Goal: Find specific page/section: Find specific page/section

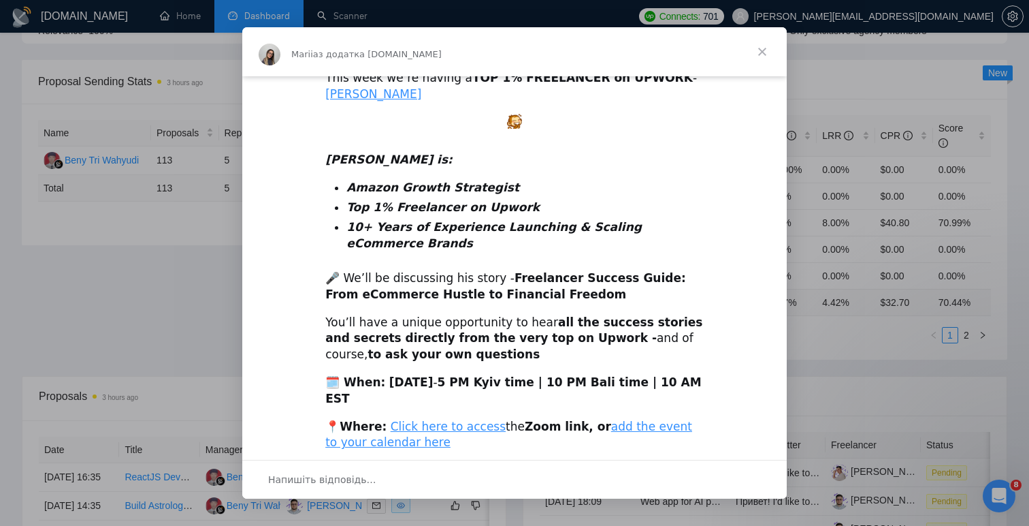
scroll to position [407, 0]
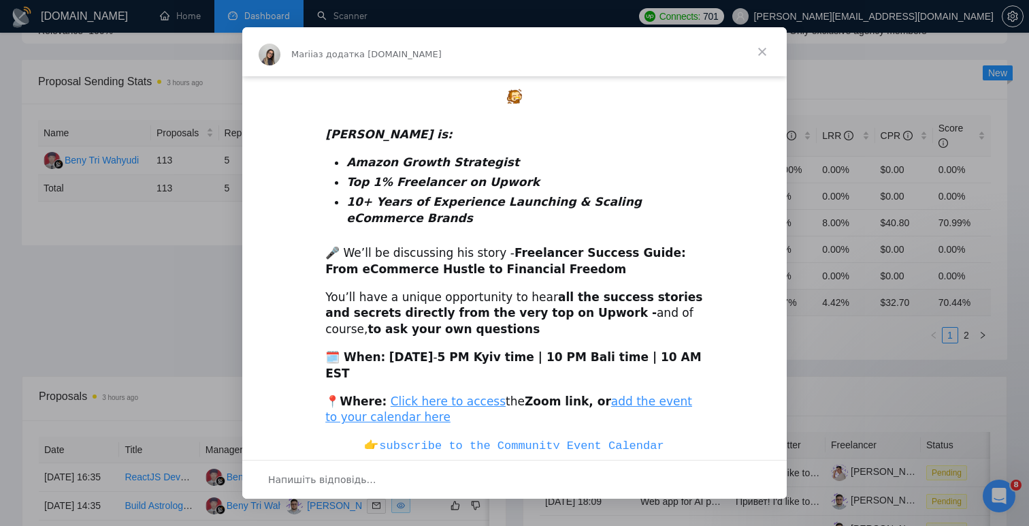
click at [822, 142] on div "Месенджер Intercom" at bounding box center [514, 263] width 1029 height 526
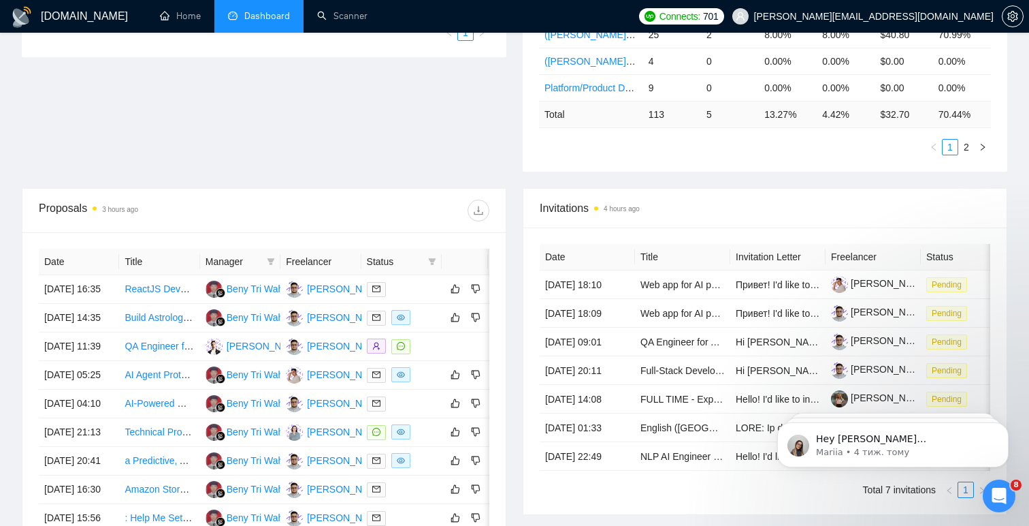
scroll to position [0, 0]
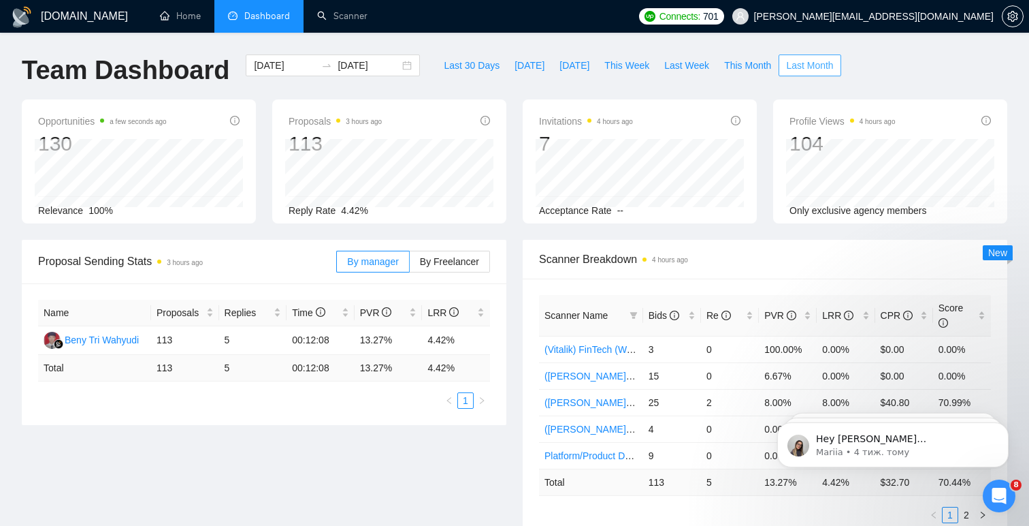
click at [800, 75] on button "Last Month" at bounding box center [810, 65] width 62 height 22
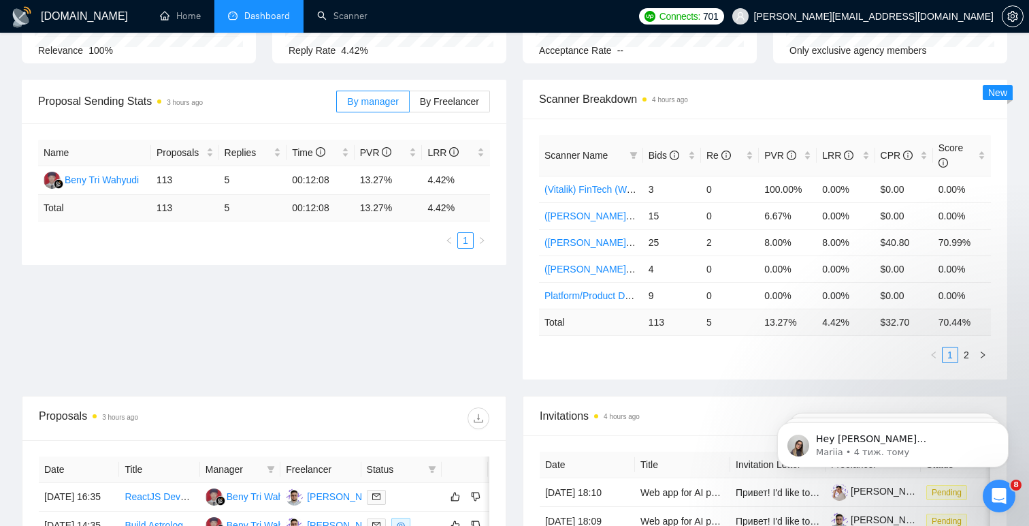
scroll to position [142, 0]
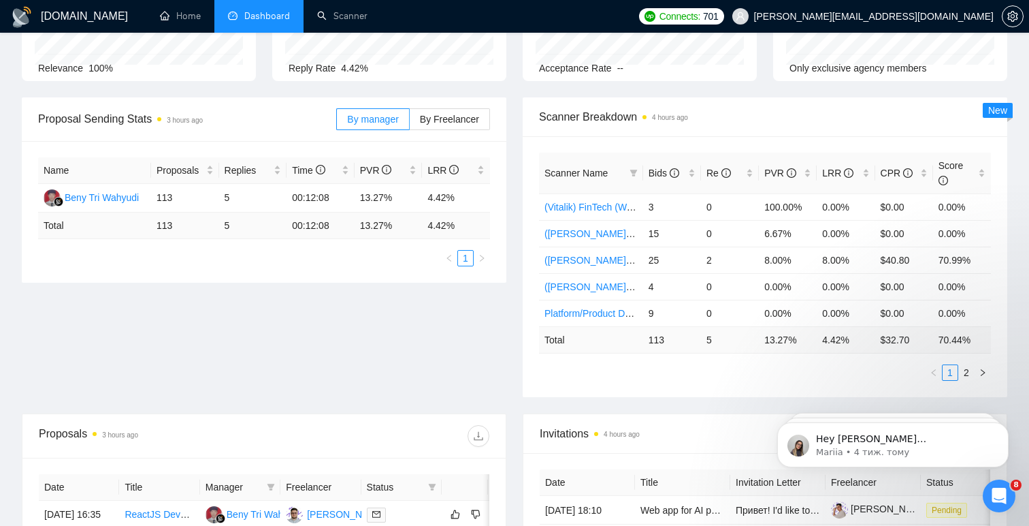
click at [509, 321] on div "Proposal Sending Stats 3 hours ago By manager By Freelancer Name Proposals Repl…" at bounding box center [515, 255] width 1002 height 316
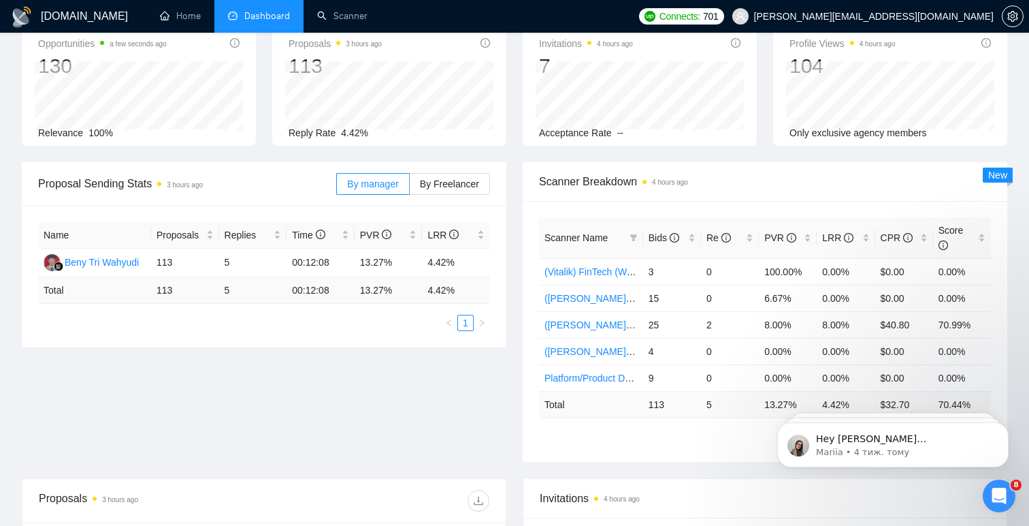
scroll to position [66, 0]
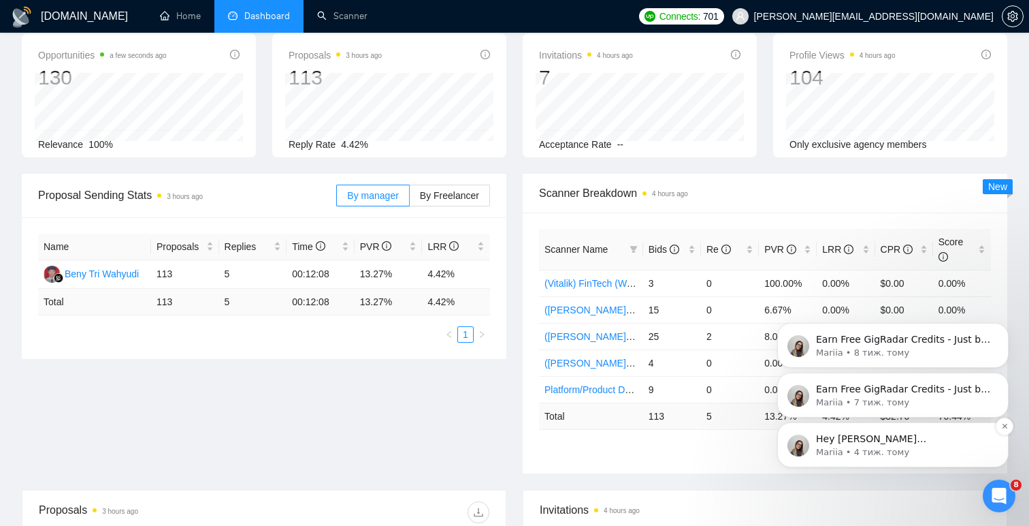
click at [908, 453] on p "Mariia • 4 тиж. тому" at bounding box center [904, 452] width 176 height 12
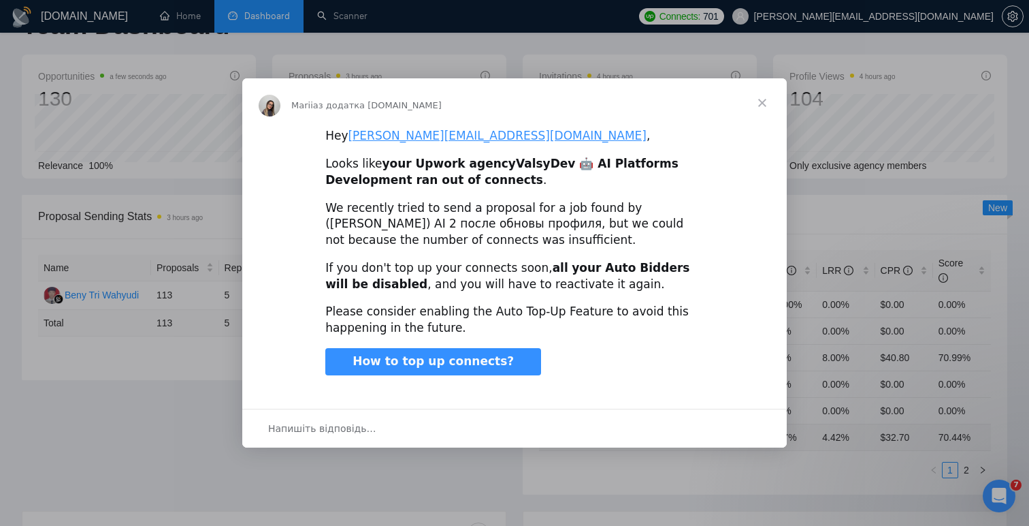
scroll to position [46, 0]
click at [850, 123] on div "Месенджер Intercom" at bounding box center [514, 263] width 1029 height 526
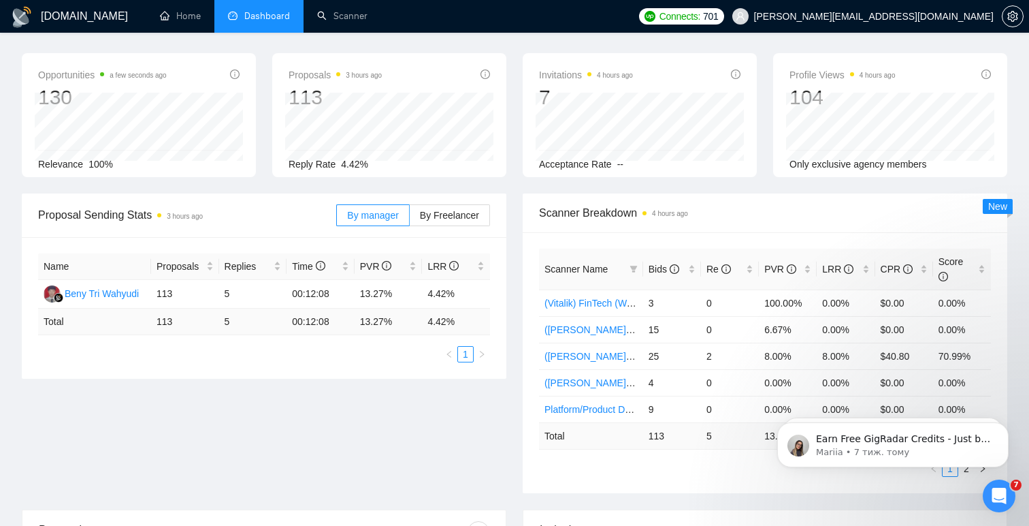
scroll to position [0, 0]
click at [366, 15] on link "Scanner" at bounding box center [342, 16] width 50 height 12
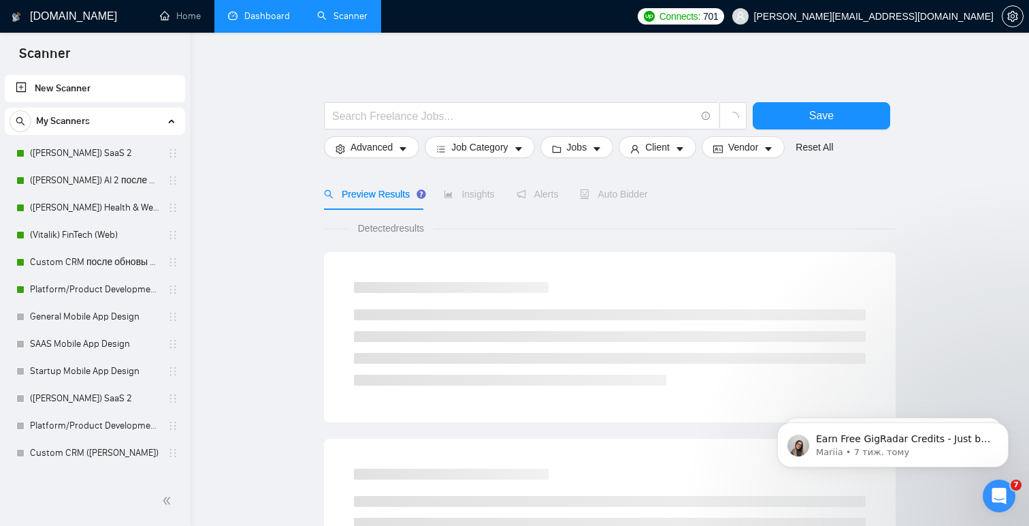
click at [274, 20] on link "Dashboard" at bounding box center [259, 16] width 62 height 12
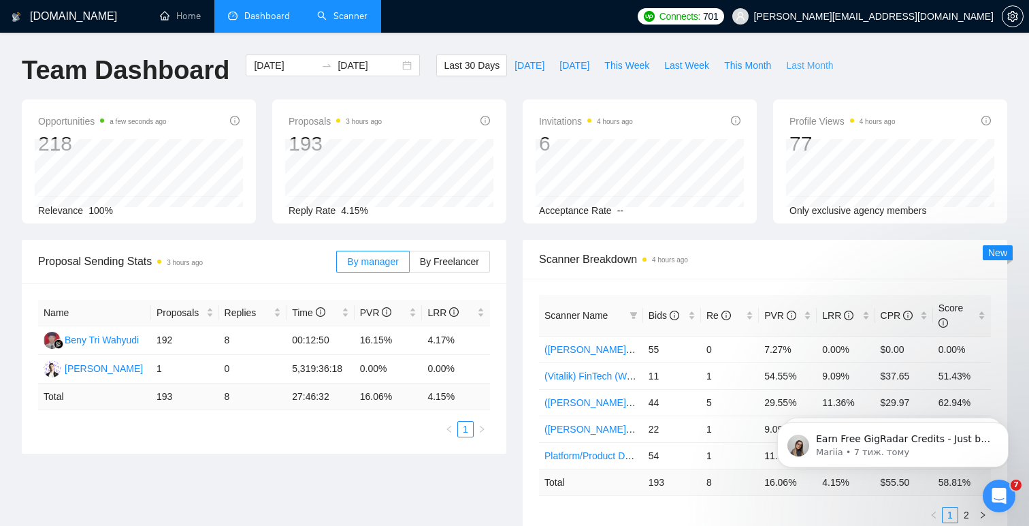
click at [812, 64] on span "Last Month" at bounding box center [809, 65] width 47 height 15
type input "[DATE]"
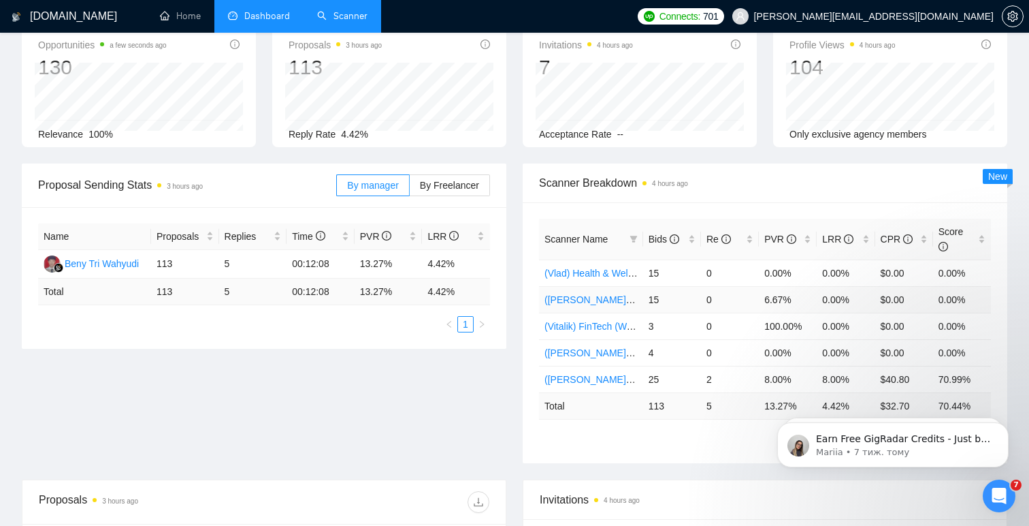
scroll to position [96, 0]
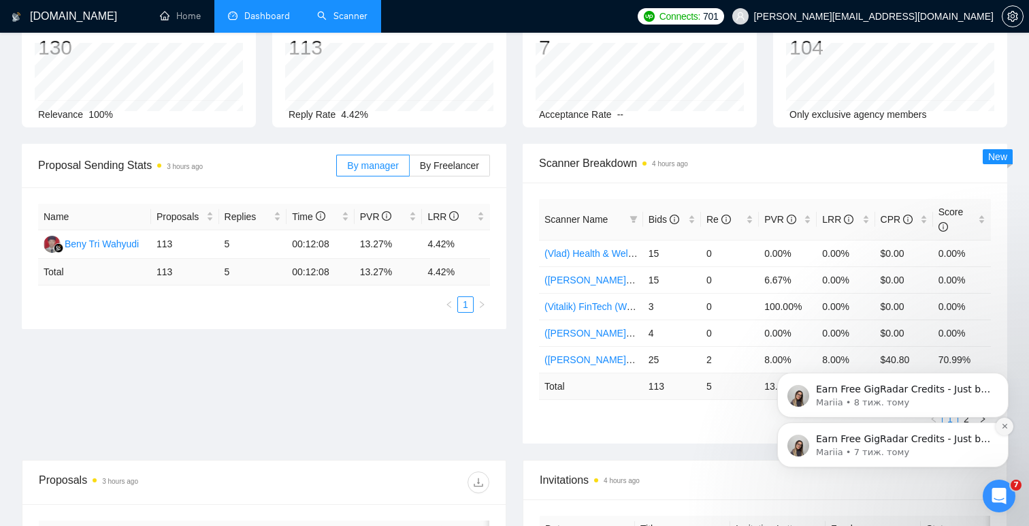
click at [1005, 428] on icon "Dismiss notification" at bounding box center [1005, 425] width 7 height 7
click at [1004, 429] on icon "Dismiss notification" at bounding box center [1005, 425] width 7 height 7
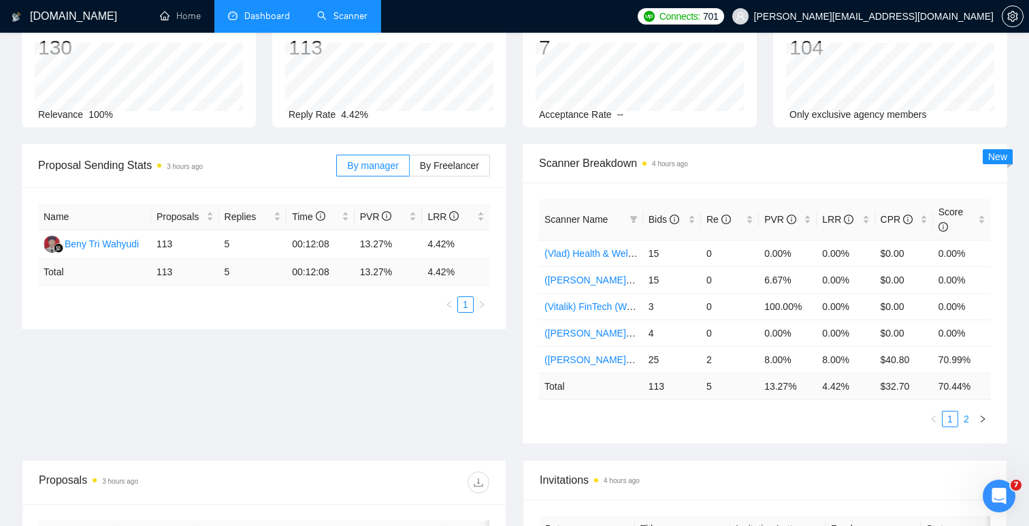
click at [970, 419] on link "2" at bounding box center [966, 418] width 15 height 15
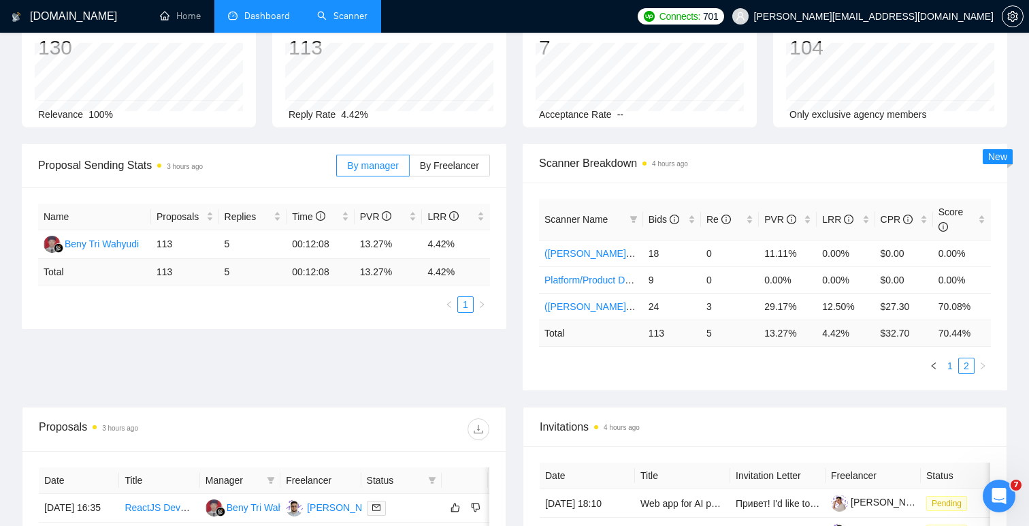
click at [951, 368] on link "1" at bounding box center [950, 365] width 15 height 15
